Goal: Task Accomplishment & Management: Complete application form

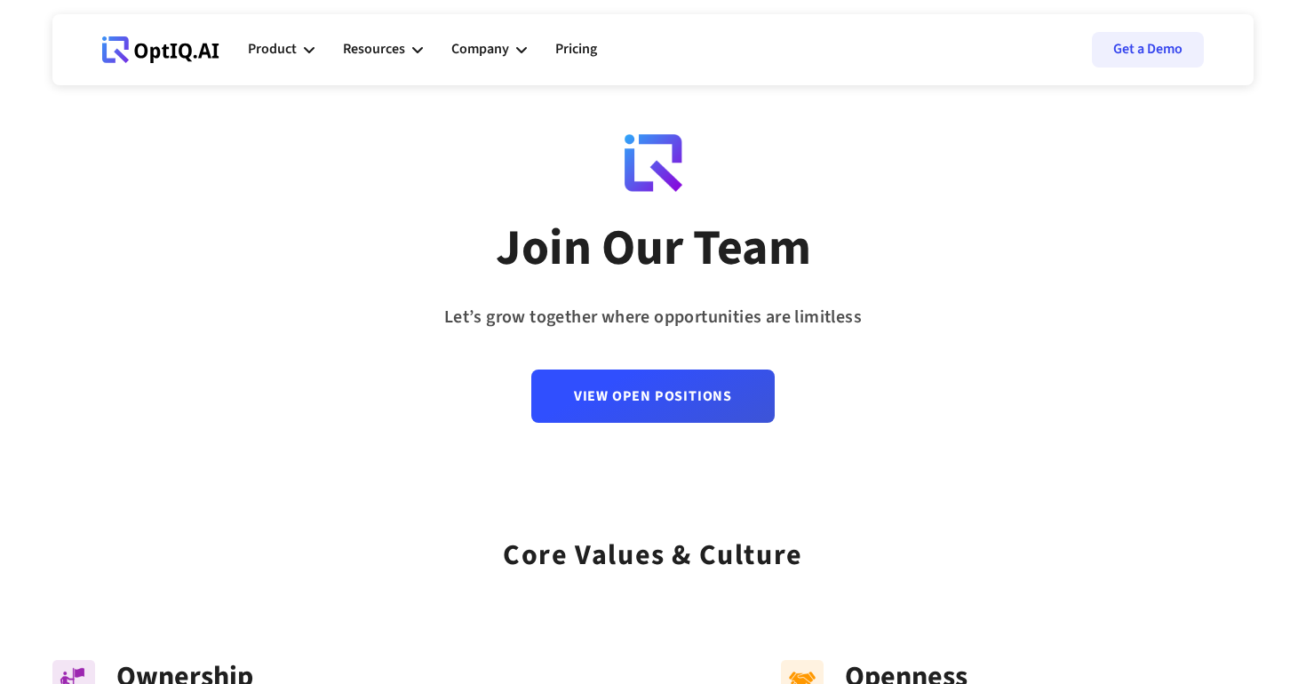
scroll to position [16, 0]
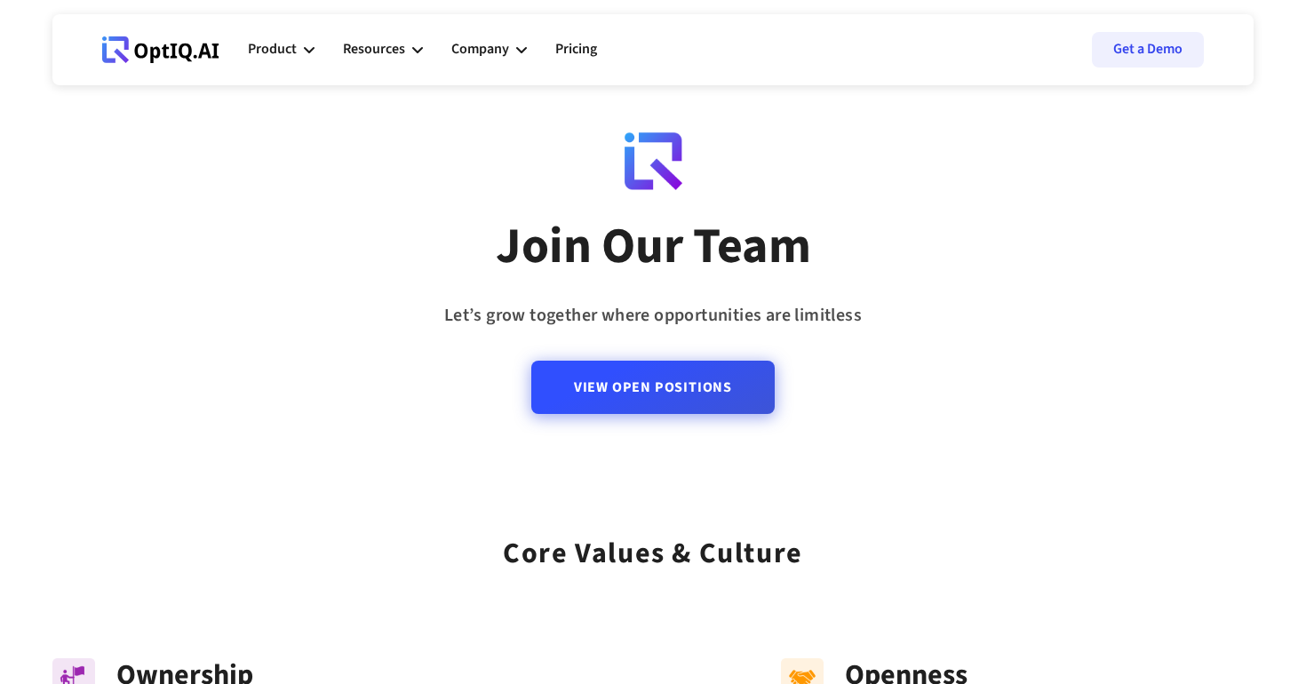
click at [674, 414] on link "View Open Positions" at bounding box center [652, 387] width 243 height 53
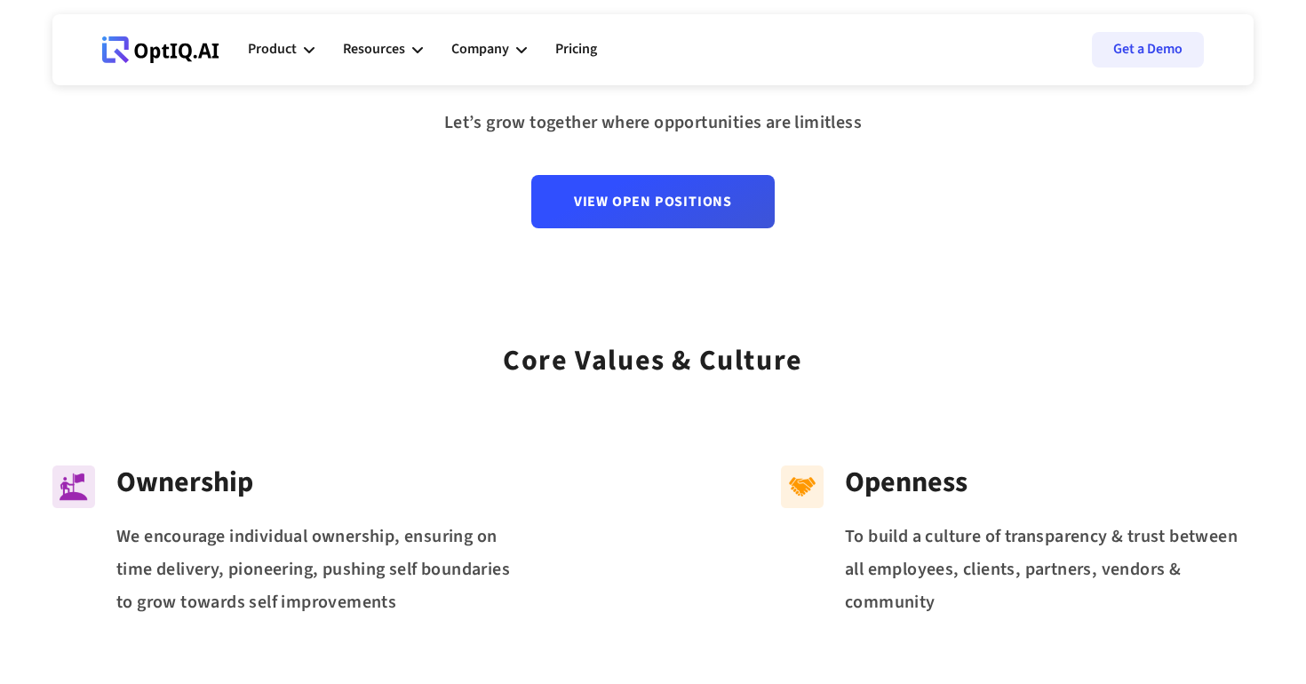
scroll to position [183, 0]
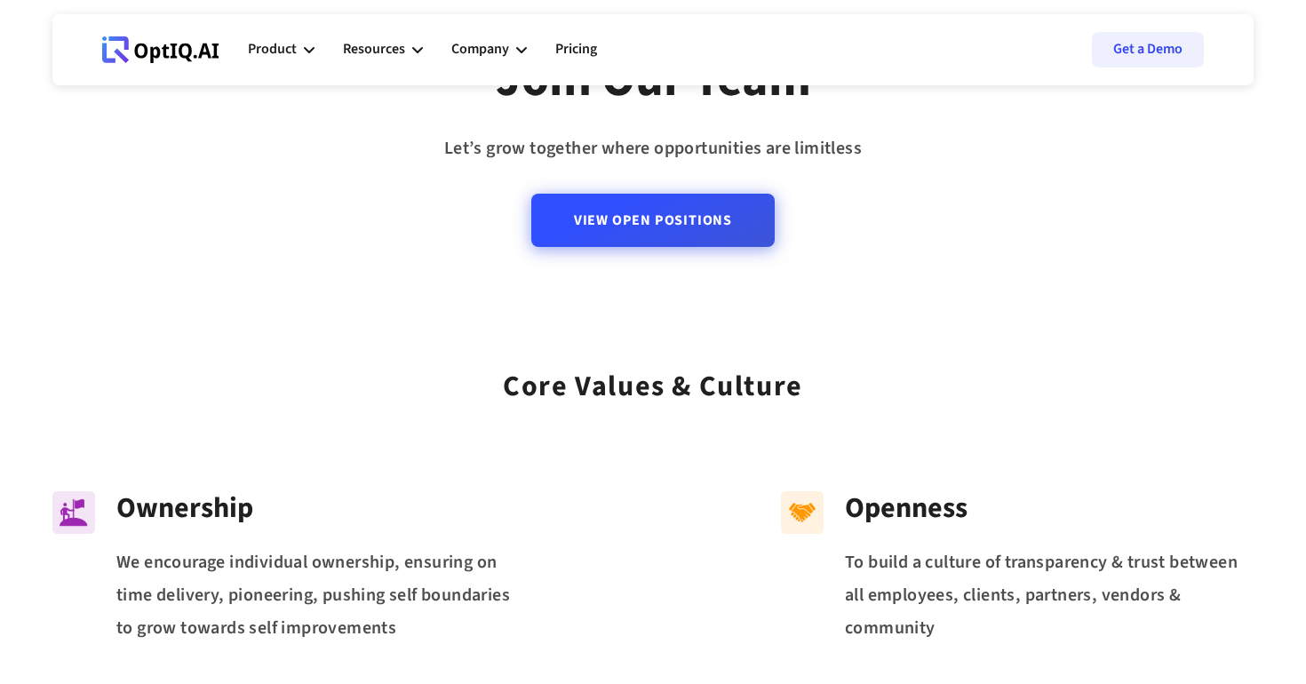
click at [609, 238] on link "View Open Positions" at bounding box center [652, 220] width 243 height 53
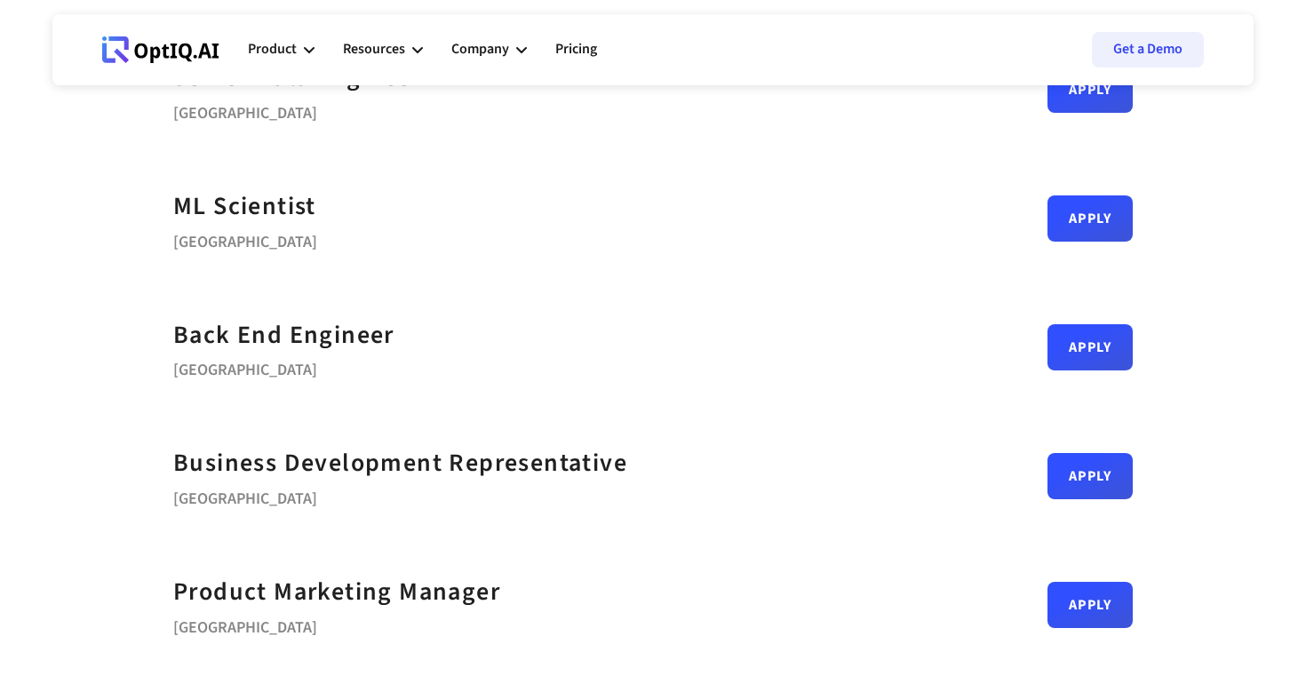
scroll to position [314, 0]
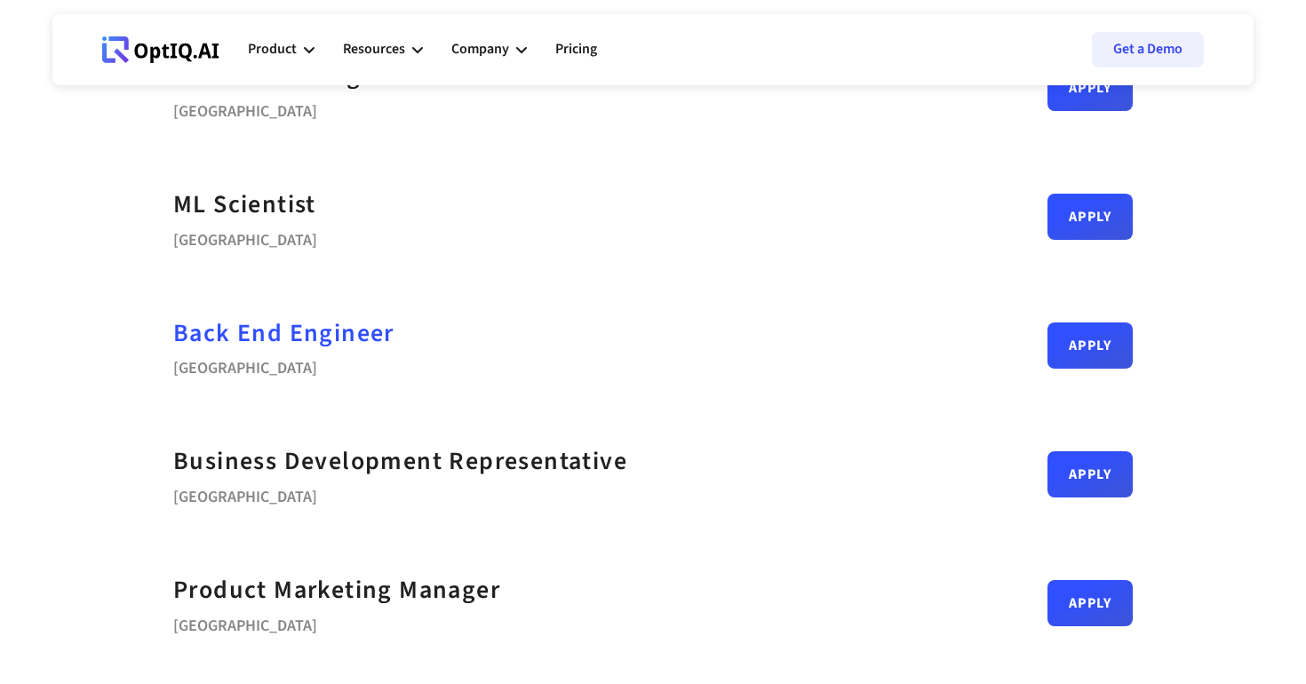
click at [367, 328] on div "Back End Engineer" at bounding box center [283, 334] width 221 height 40
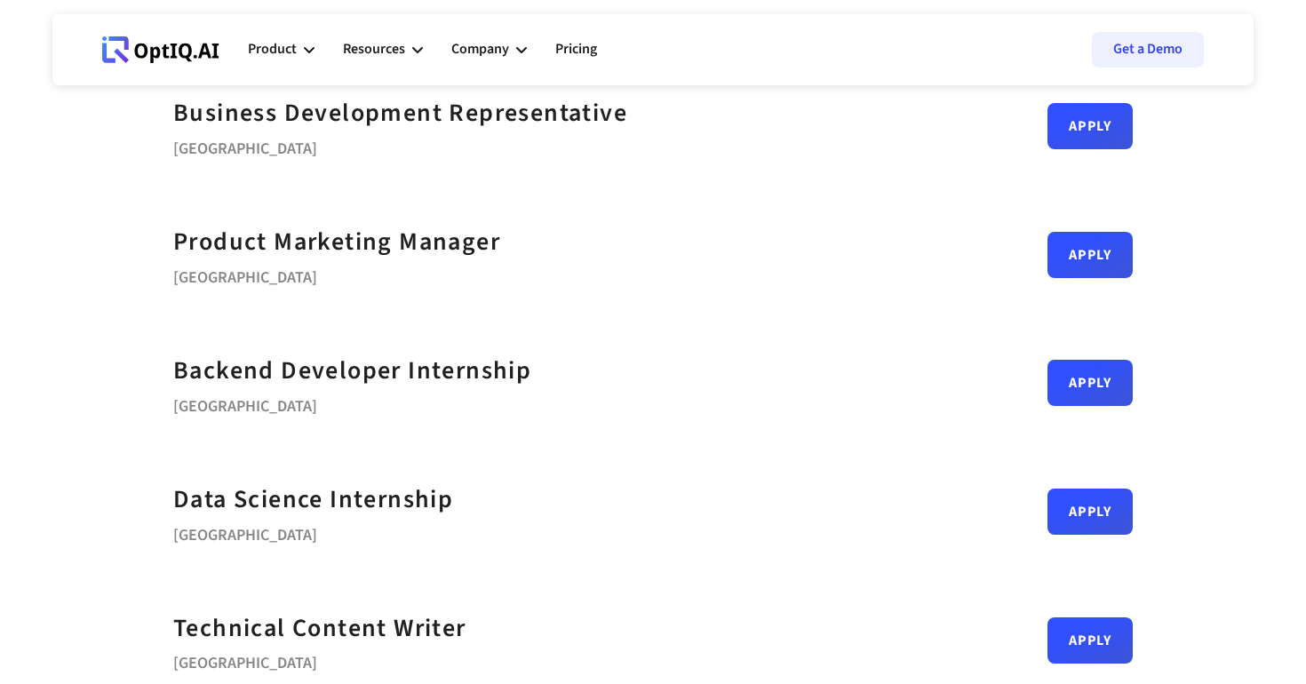
scroll to position [674, 0]
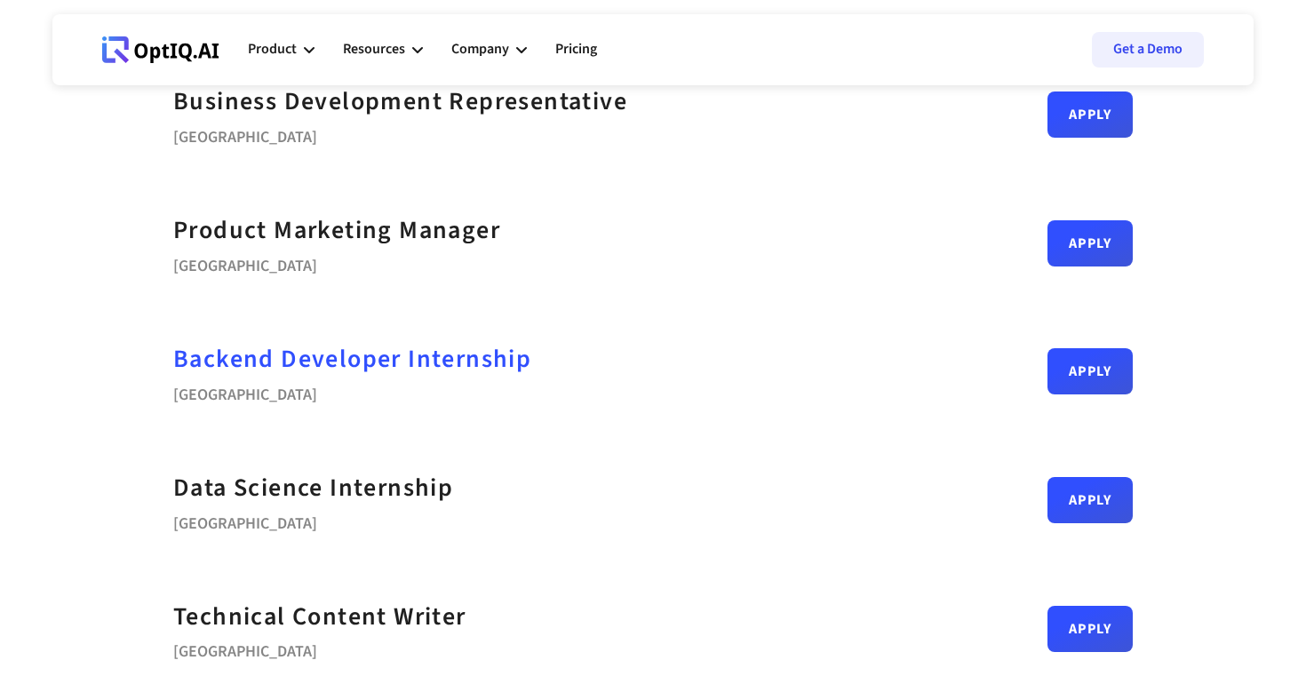
click at [342, 362] on strong "Backend Developer Internship" at bounding box center [352, 359] width 358 height 36
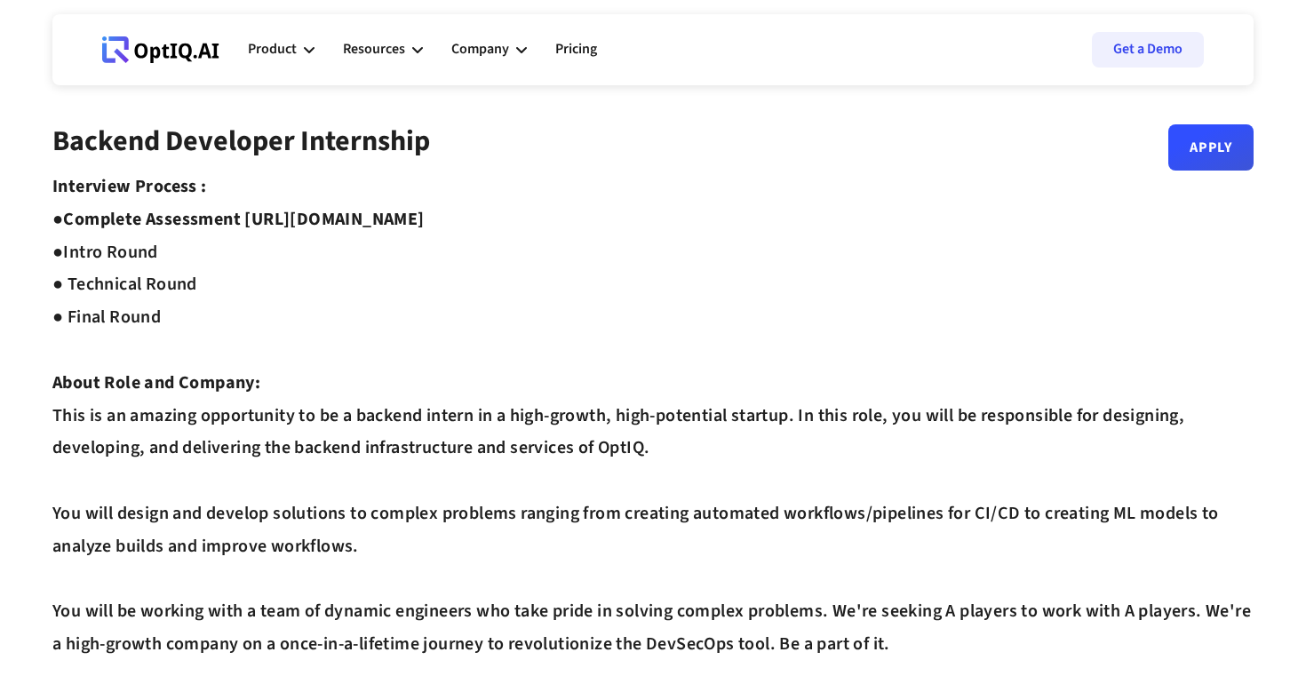
drag, startPoint x: 559, startPoint y: 220, endPoint x: 248, endPoint y: 228, distance: 311.2
click at [248, 228] on strong "Complete Assessment https://equip.co/assessments/GNUQn/ ●" at bounding box center [238, 236] width 372 height 58
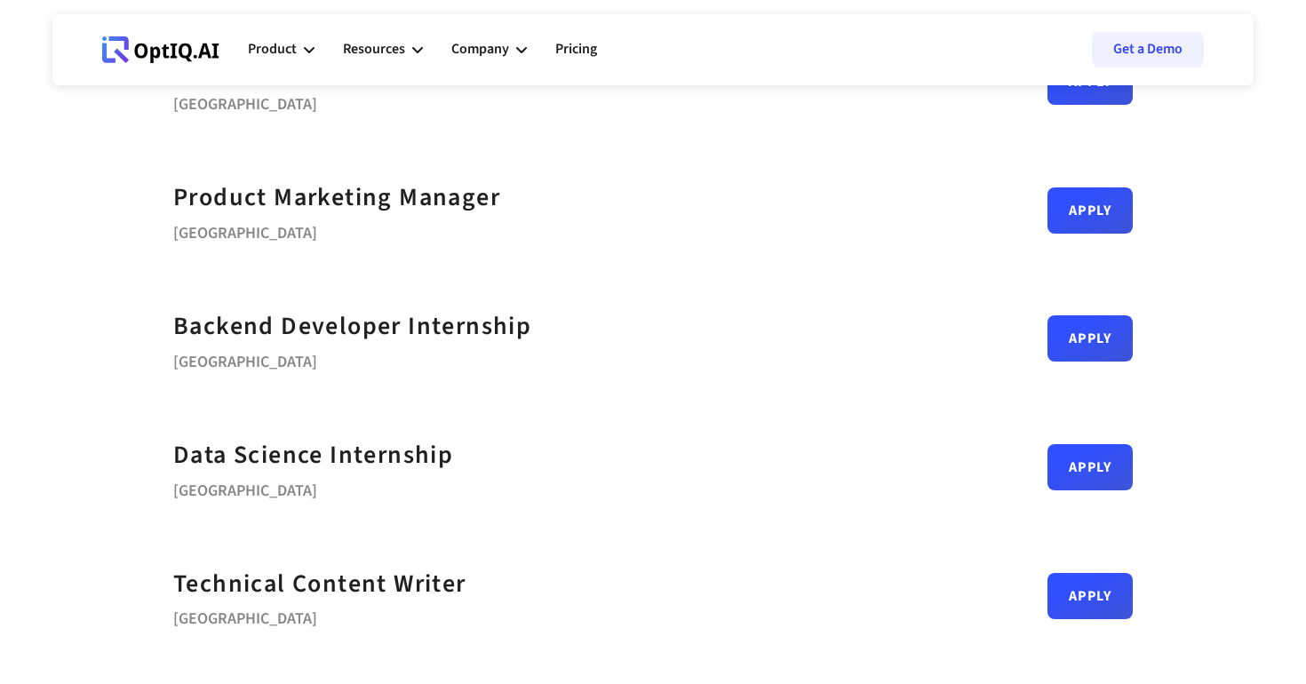
scroll to position [692, 0]
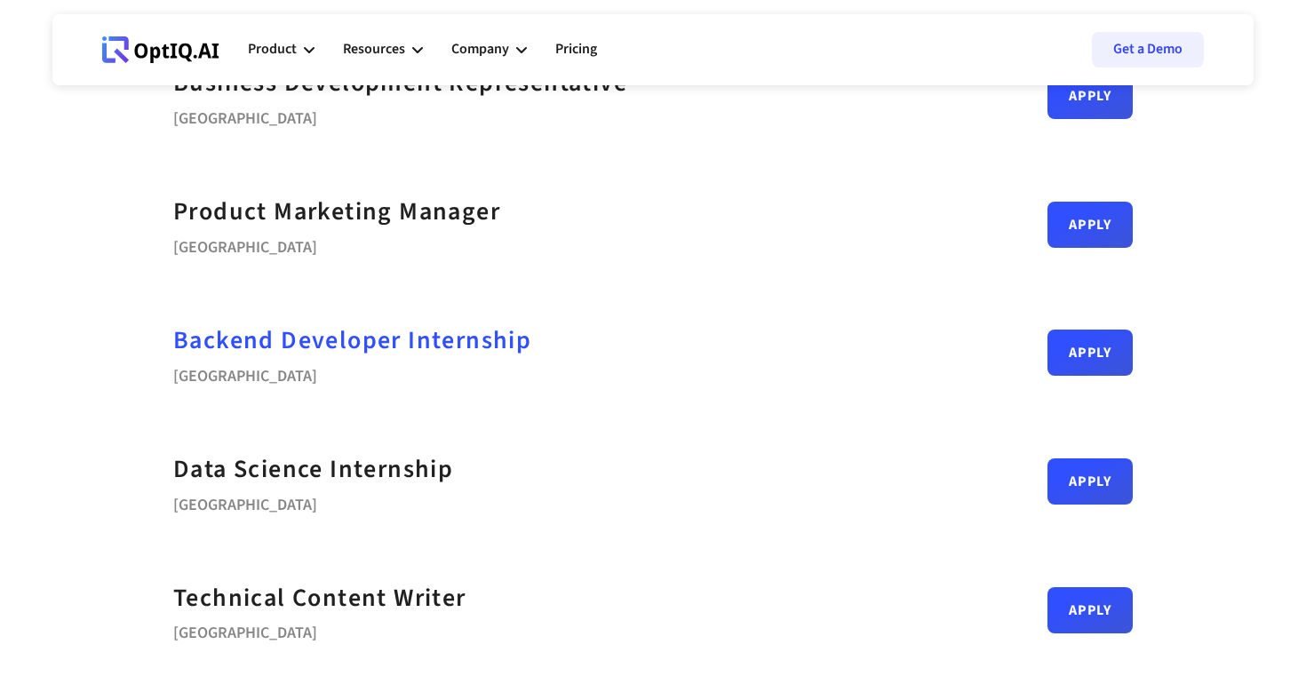
click at [506, 344] on strong "Backend Developer Internship" at bounding box center [352, 341] width 358 height 36
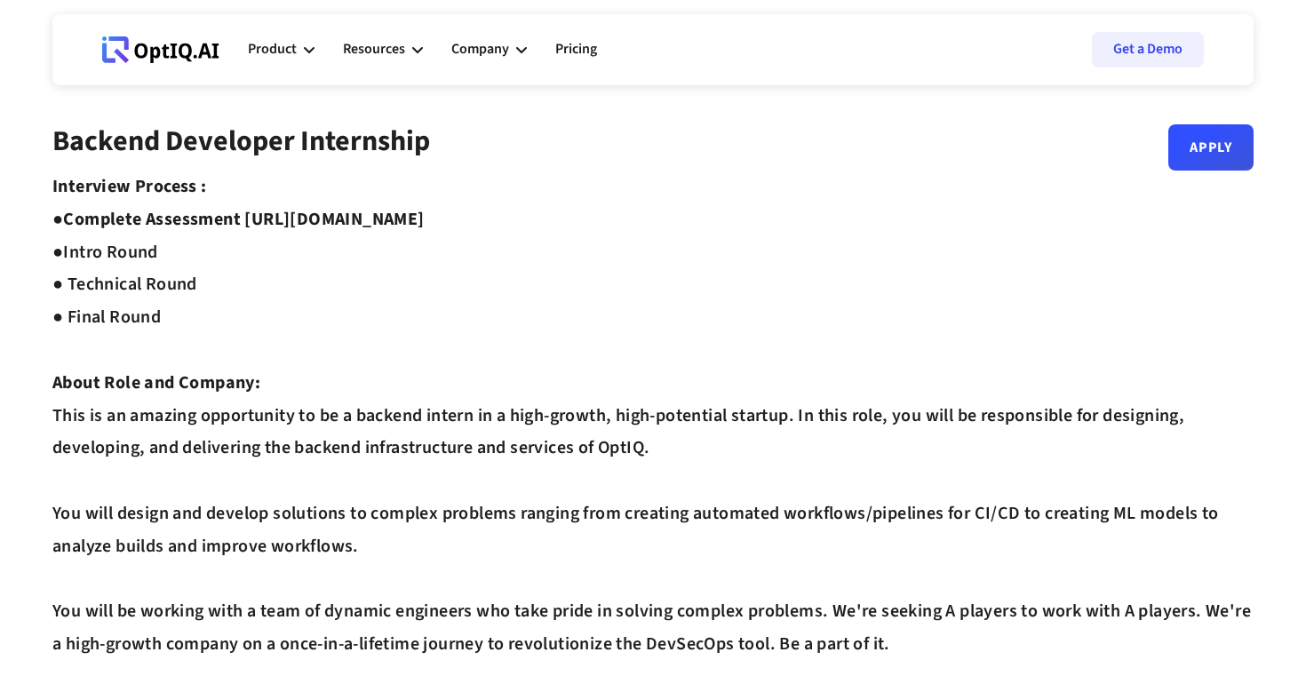
click at [411, 224] on strong "Complete Assessment https://equip.co/assessments/GNUQn/ ●" at bounding box center [238, 236] width 372 height 58
click at [246, 220] on strong "Complete Assessment https://equip.co/assessments/GNUQn/ ●" at bounding box center [238, 236] width 372 height 58
drag, startPoint x: 251, startPoint y: 220, endPoint x: 560, endPoint y: 205, distance: 309.6
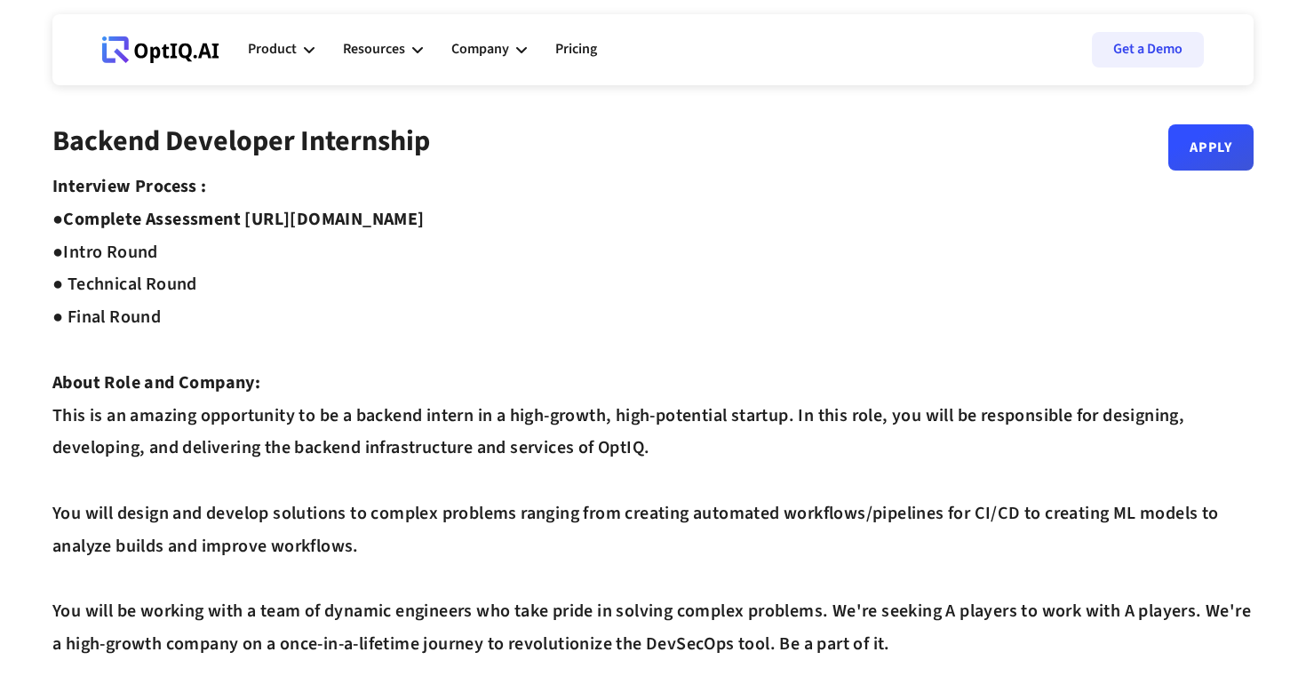
copy strong "https://equip.co/assessments/GNUQn/"
